Goal: Transaction & Acquisition: Download file/media

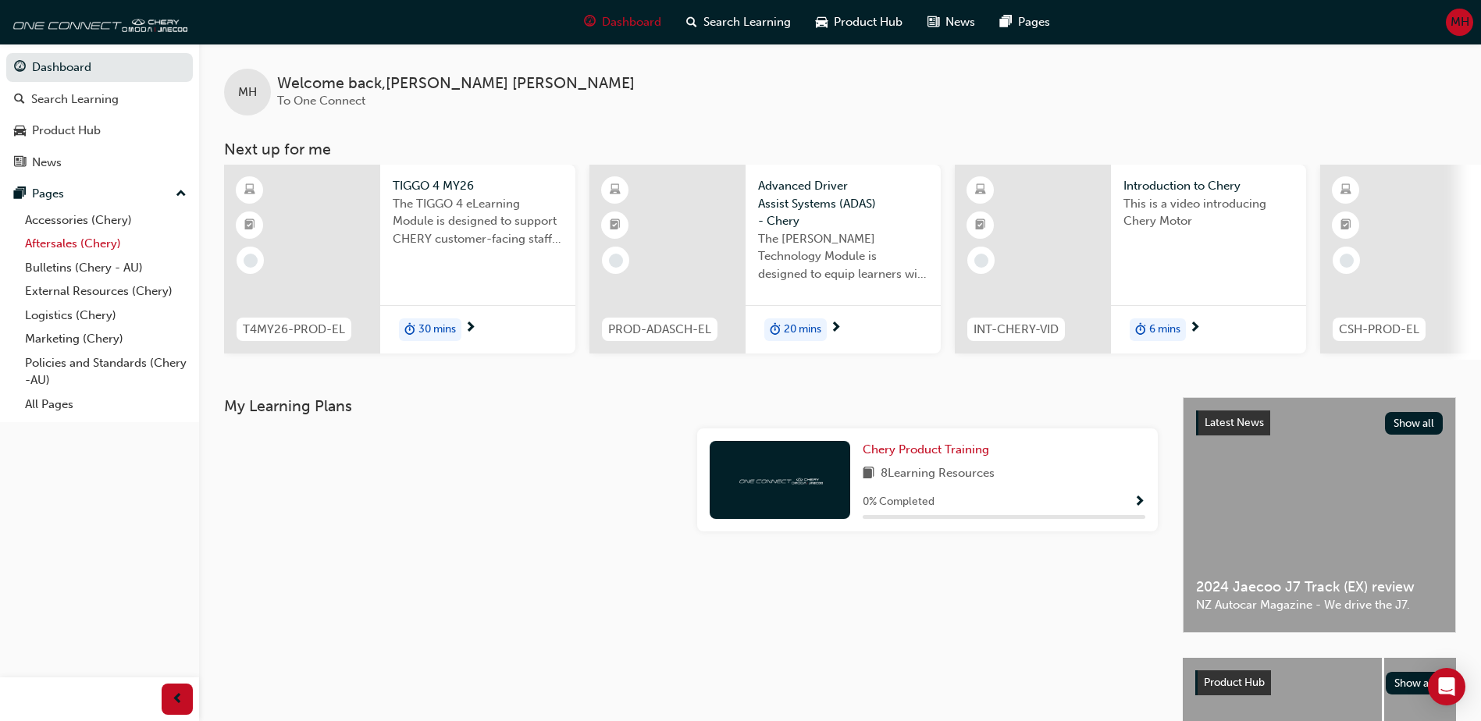
click at [75, 247] on link "Aftersales (Chery)" at bounding box center [106, 244] width 174 height 24
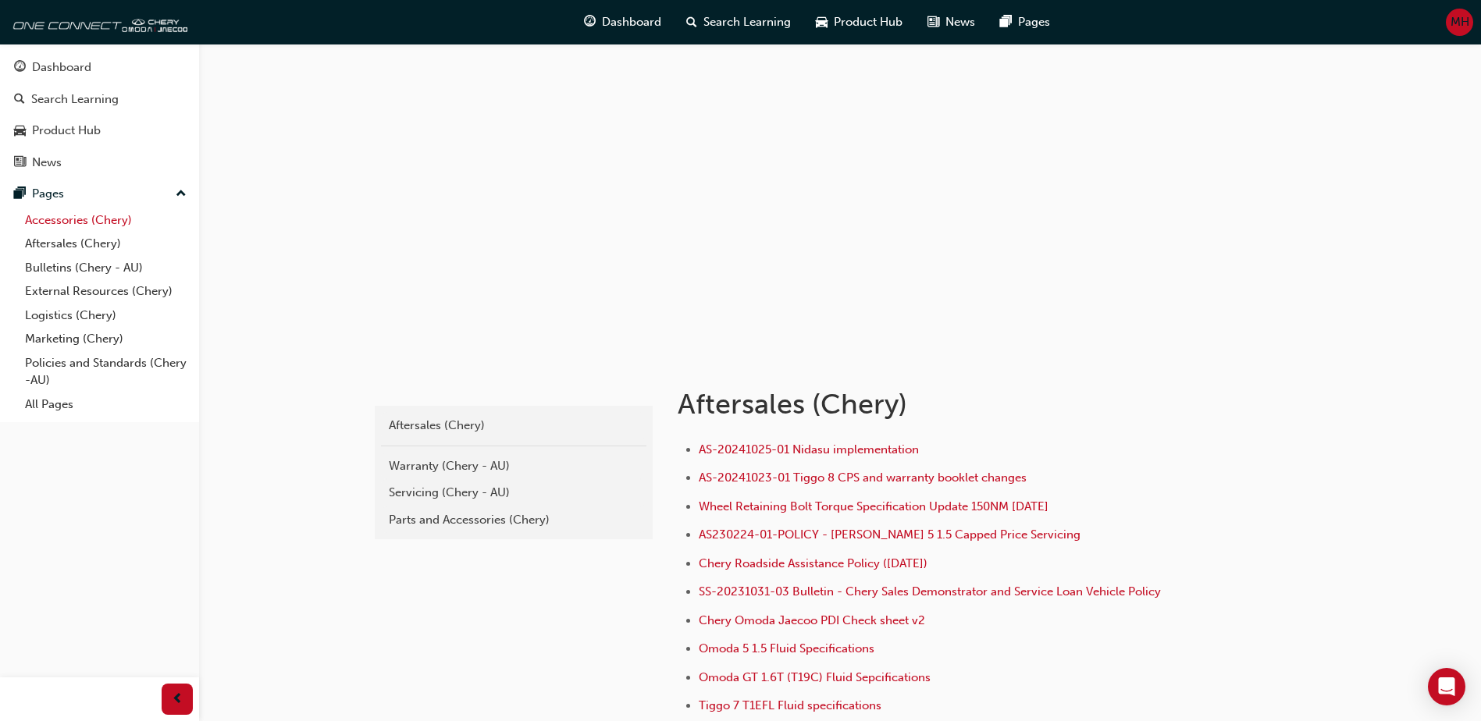
click at [91, 225] on link "Accessories (Chery)" at bounding box center [106, 220] width 174 height 24
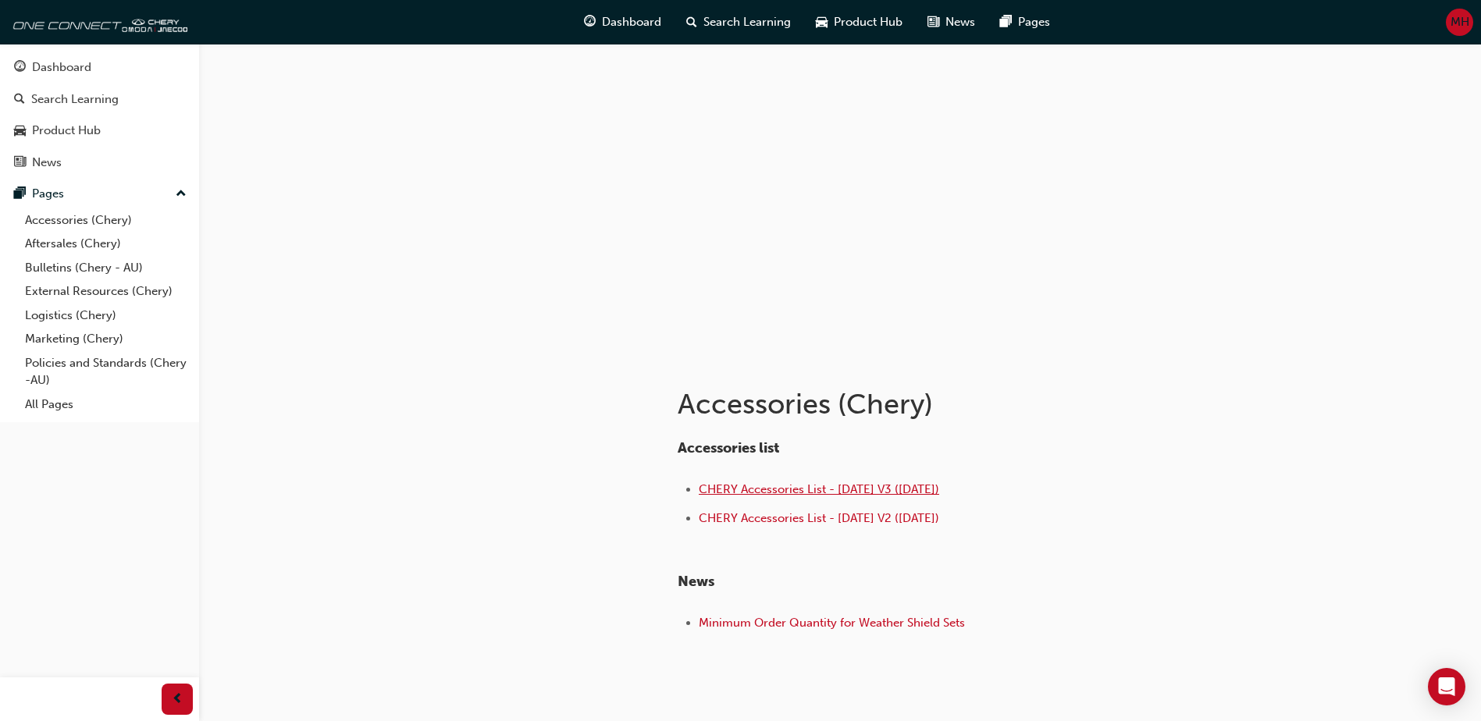
click at [798, 493] on span "CHERY Accessories List - [DATE] V3 ([DATE])" at bounding box center [819, 490] width 240 height 14
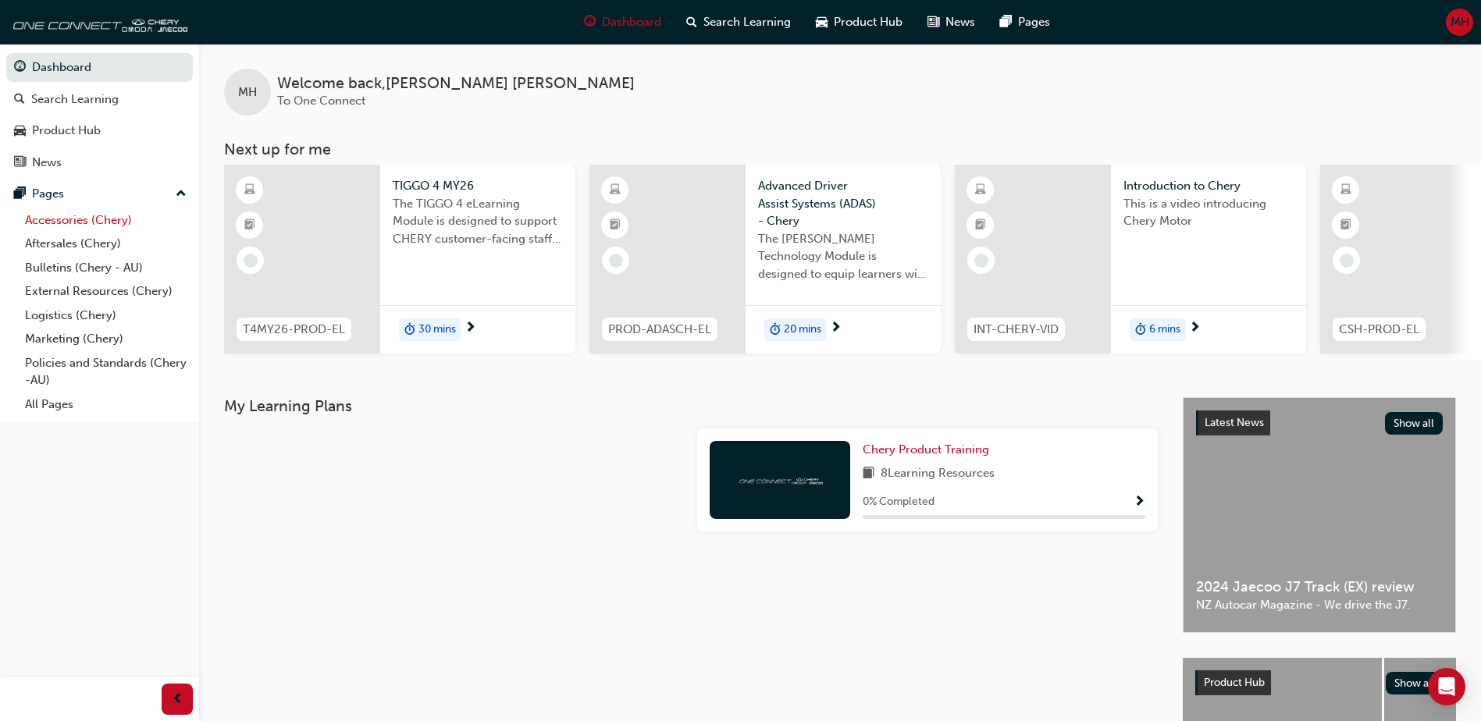
click at [87, 230] on link "Accessories (Chery)" at bounding box center [106, 220] width 174 height 24
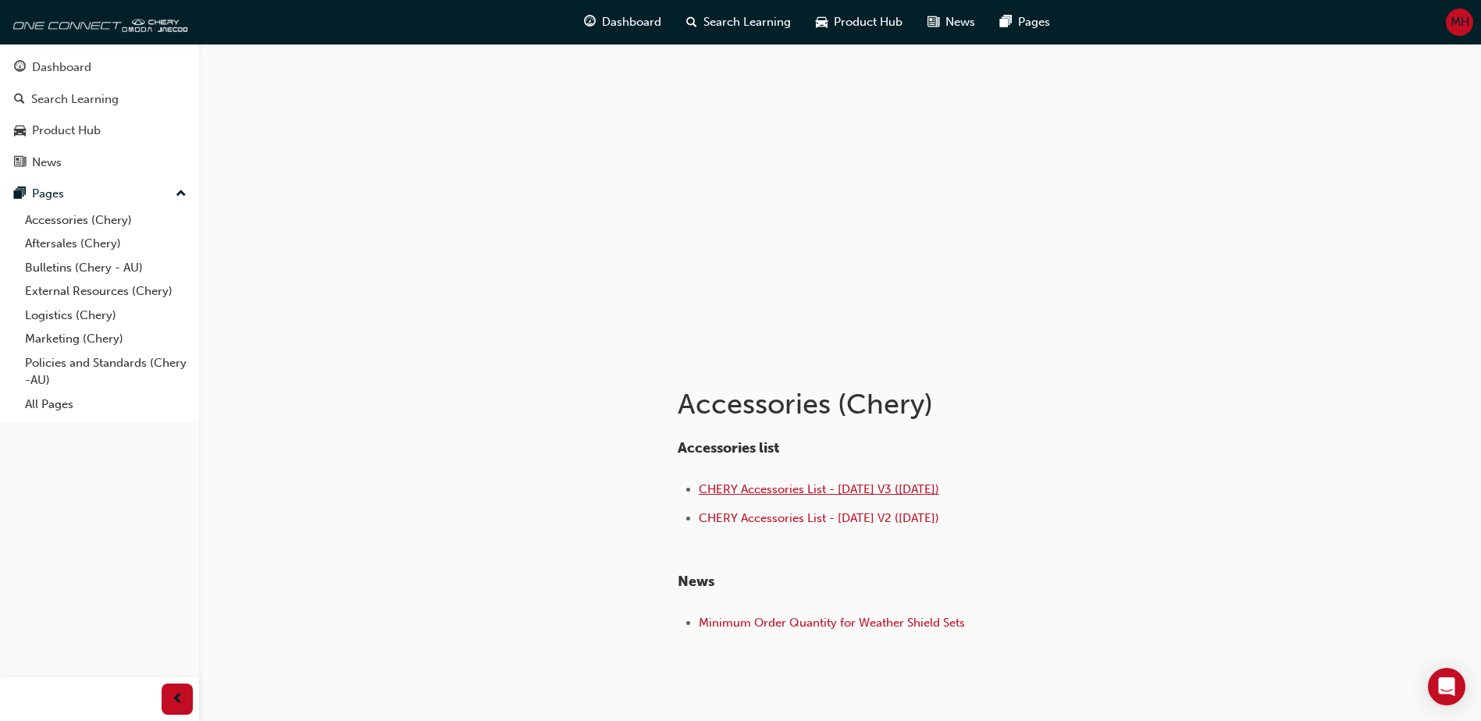
click at [731, 494] on span "CHERY Accessories List - [DATE] V3 ([DATE])" at bounding box center [819, 490] width 240 height 14
